Goal: Information Seeking & Learning: Learn about a topic

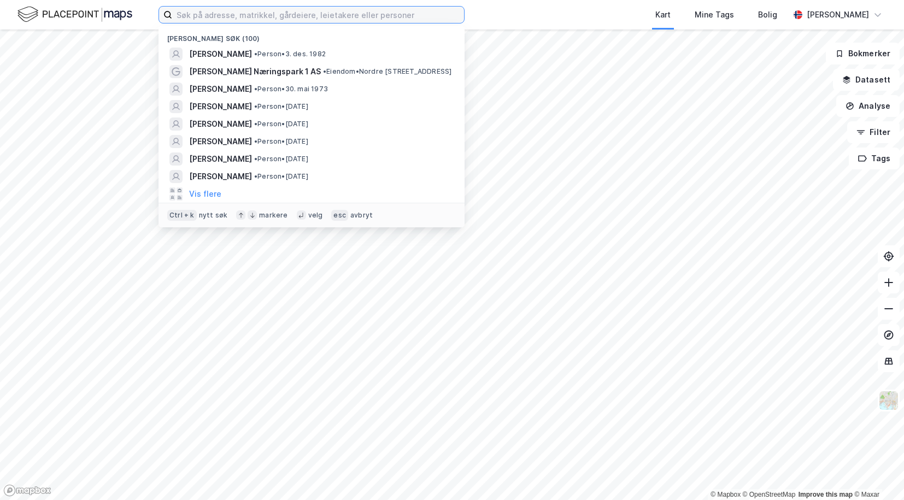
click at [259, 21] on input at bounding box center [318, 15] width 292 height 16
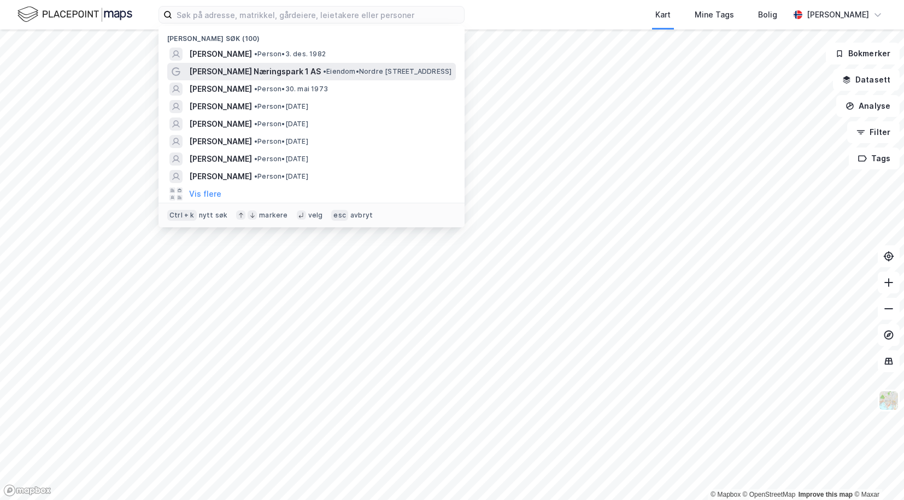
click at [232, 72] on span "[PERSON_NAME] Næringspark 1 AS" at bounding box center [255, 71] width 132 height 13
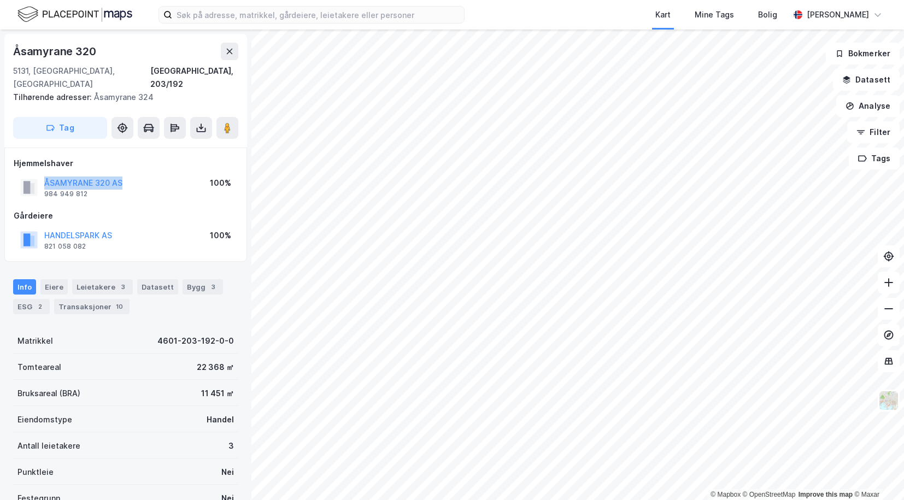
drag, startPoint x: 135, startPoint y: 164, endPoint x: 44, endPoint y: 170, distance: 90.9
click at [44, 174] on div "ÅSAMYRANE 320 AS 984 949 812 100%" at bounding box center [126, 187] width 224 height 26
copy button "ÅSAMYRANE 320 AS"
